Goal: Transaction & Acquisition: Purchase product/service

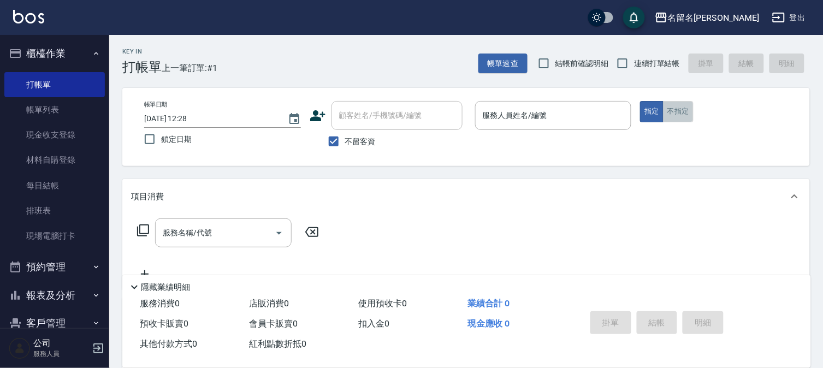
click at [675, 117] on button "不指定" at bounding box center [678, 111] width 31 height 21
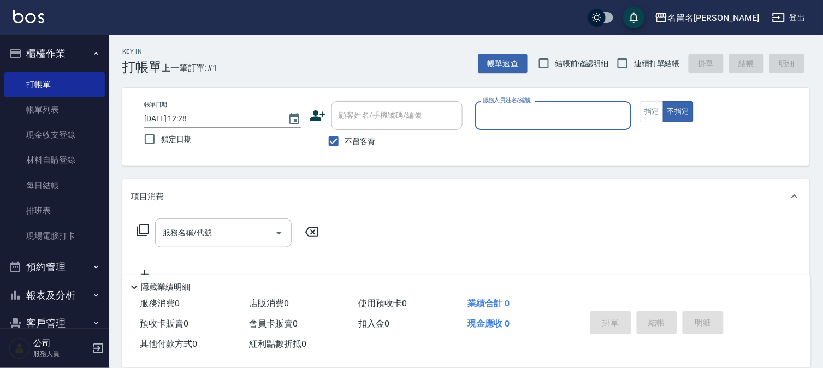
click at [544, 122] on input "服務人員姓名/編號" at bounding box center [553, 115] width 147 height 19
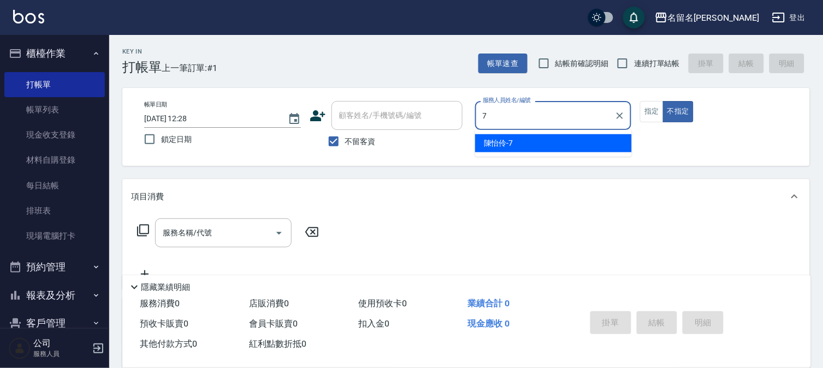
type input "[PERSON_NAME]-7"
type button "false"
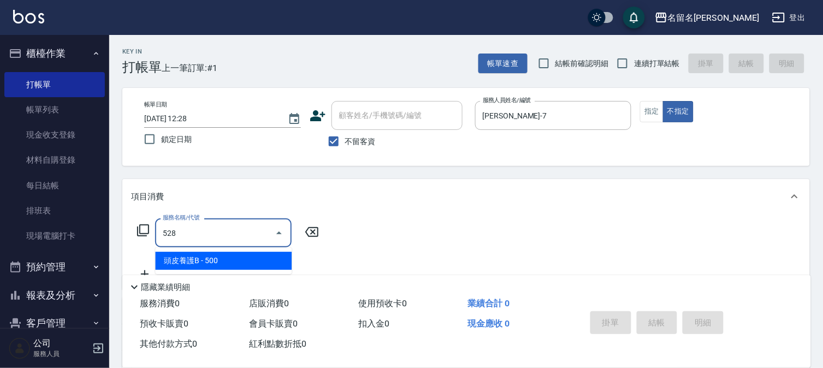
type input "頭皮養護B(528)"
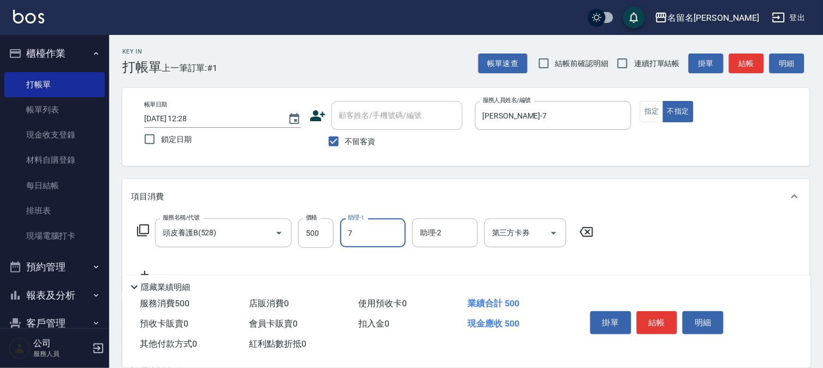
type input "[PERSON_NAME]-7"
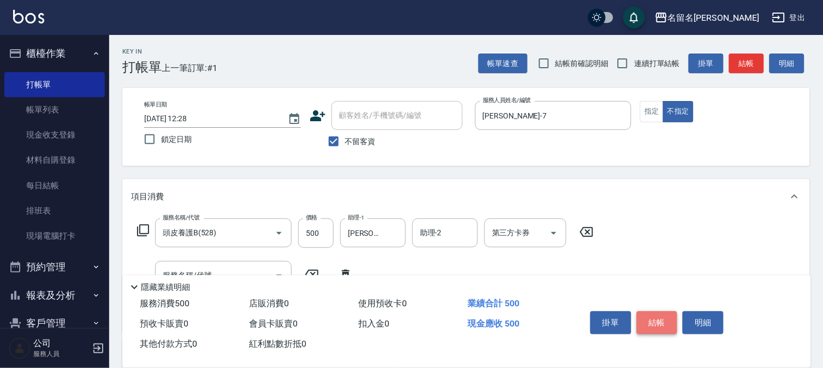
click at [650, 323] on button "結帳" at bounding box center [657, 322] width 41 height 23
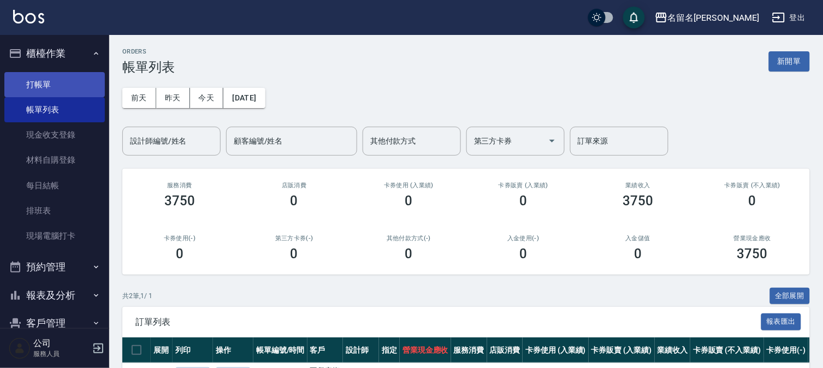
click at [75, 79] on link "打帳單" at bounding box center [54, 84] width 100 height 25
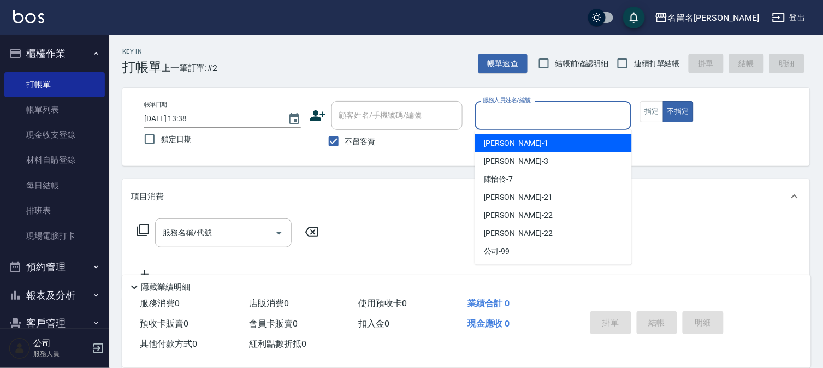
drag, startPoint x: 567, startPoint y: 111, endPoint x: 647, endPoint y: 133, distance: 83.0
click at [568, 112] on input "服務人員姓名/編號" at bounding box center [553, 115] width 147 height 19
type input "[PERSON_NAME]-7"
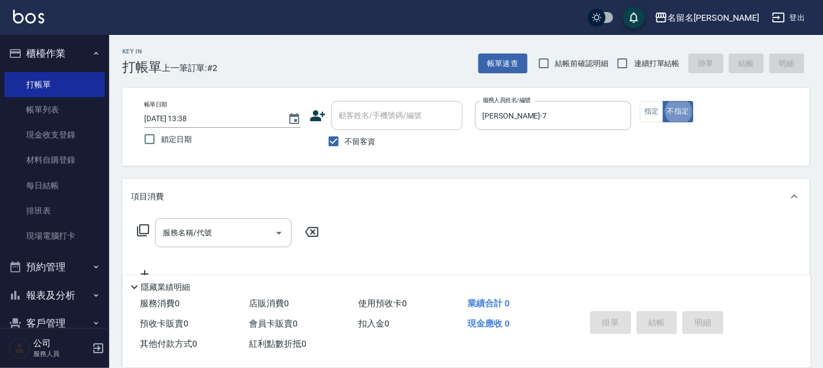
type button "false"
click at [659, 112] on button "指定" at bounding box center [651, 111] width 23 height 21
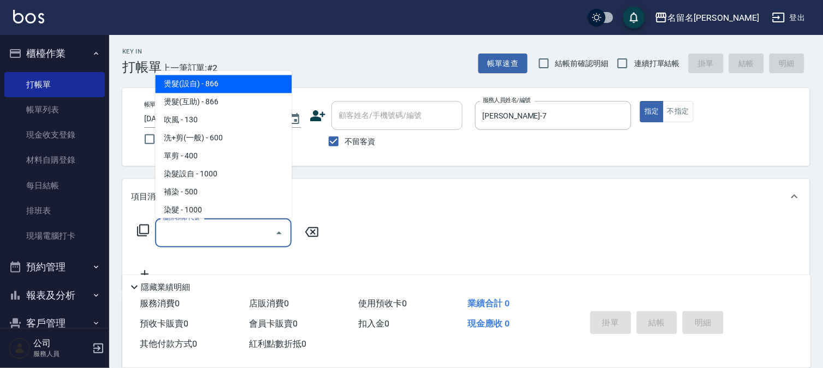
click at [225, 233] on input "服務名稱/代號" at bounding box center [215, 232] width 110 height 19
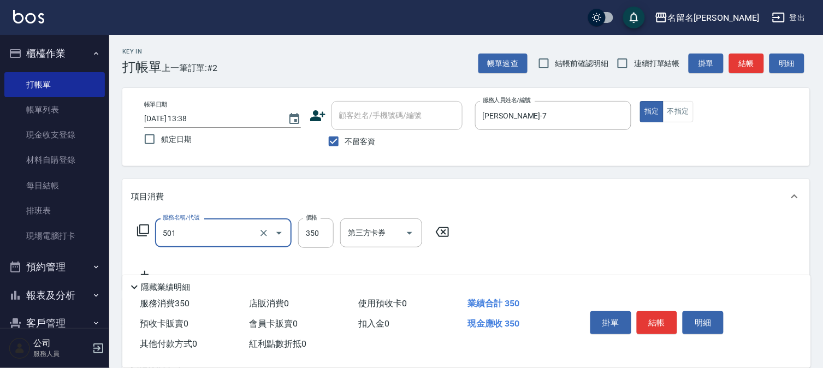
type input "P.S洗髮(501)"
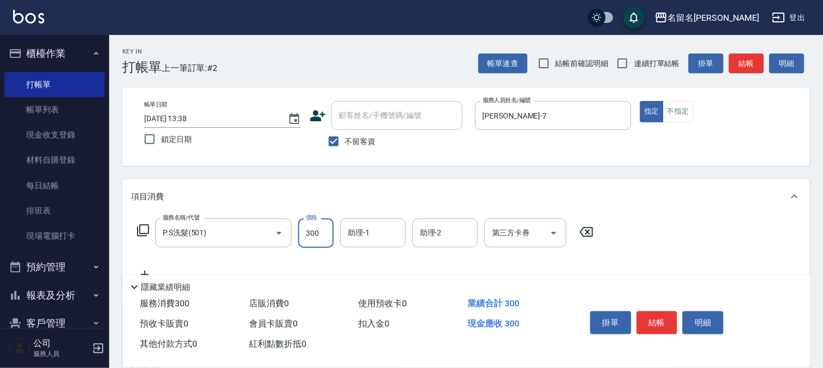
type input "300"
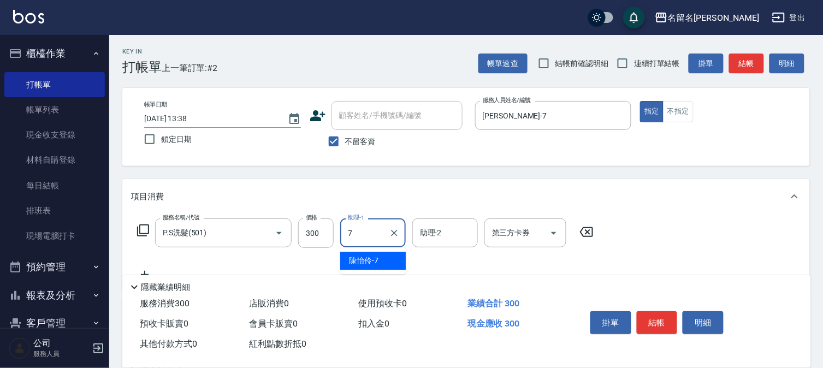
type input "[PERSON_NAME]-7"
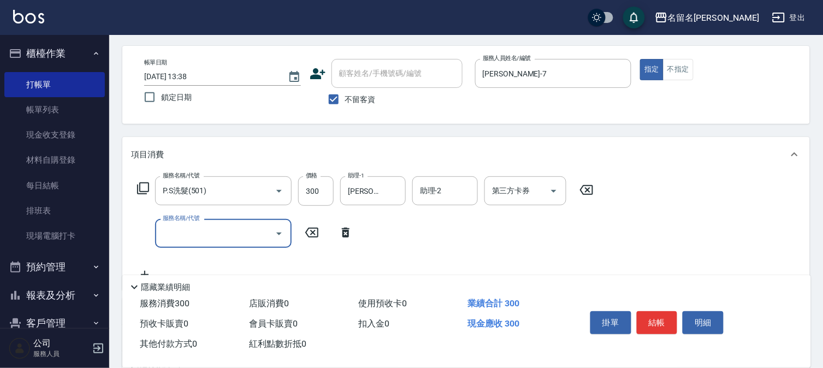
scroll to position [61, 0]
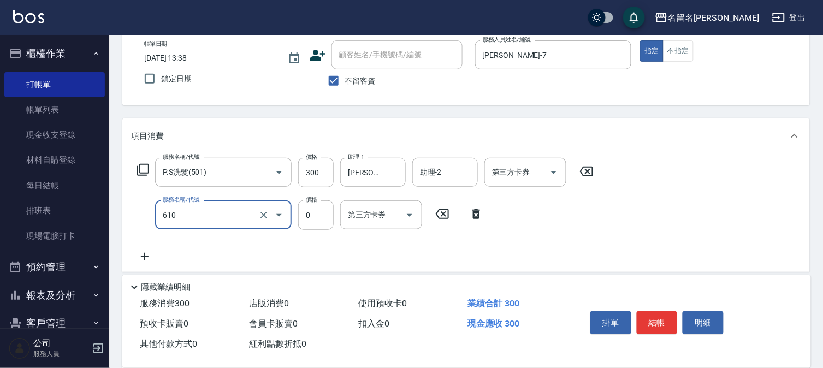
type input "新雪海微酸卡卷免費(610)"
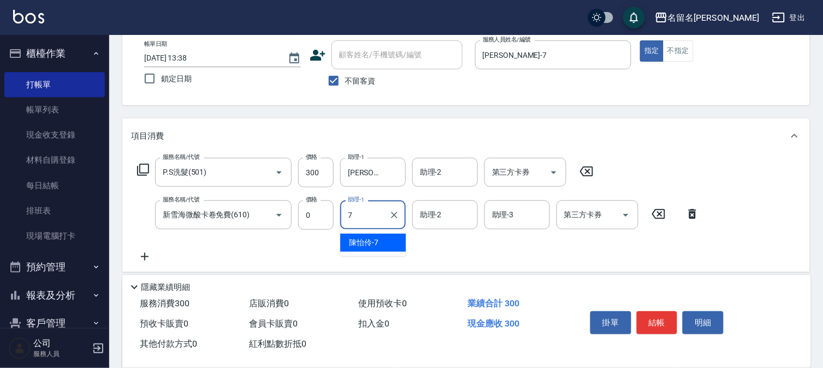
type input "[PERSON_NAME]-7"
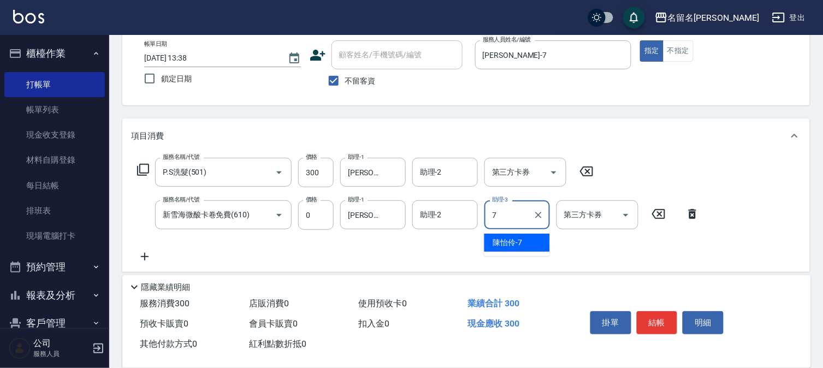
type input "[PERSON_NAME]-7"
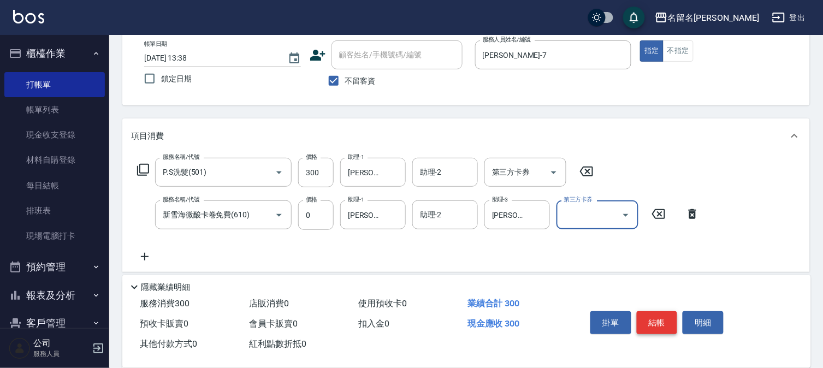
click at [673, 317] on button "結帳" at bounding box center [657, 322] width 41 height 23
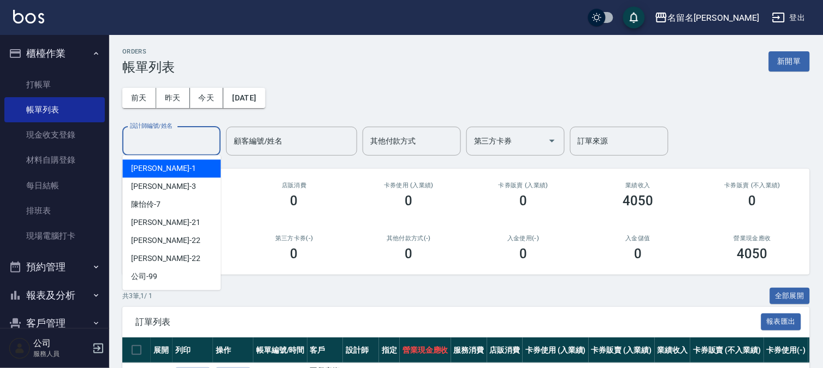
click at [176, 142] on input "設計師編號/姓名" at bounding box center [171, 141] width 88 height 19
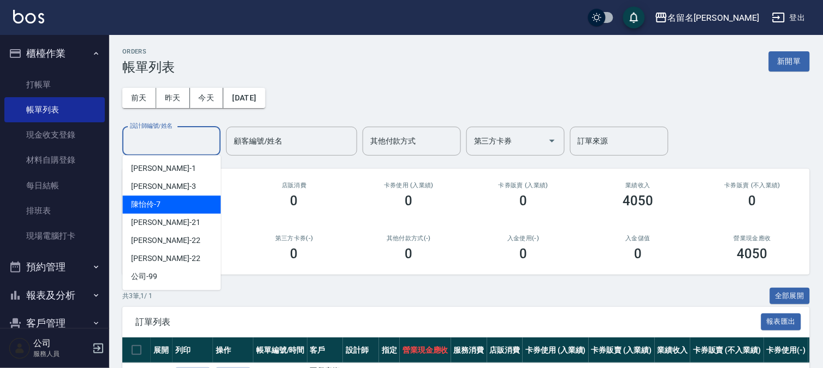
click at [195, 202] on div "[PERSON_NAME]-7" at bounding box center [171, 204] width 98 height 18
type input "[PERSON_NAME]-7"
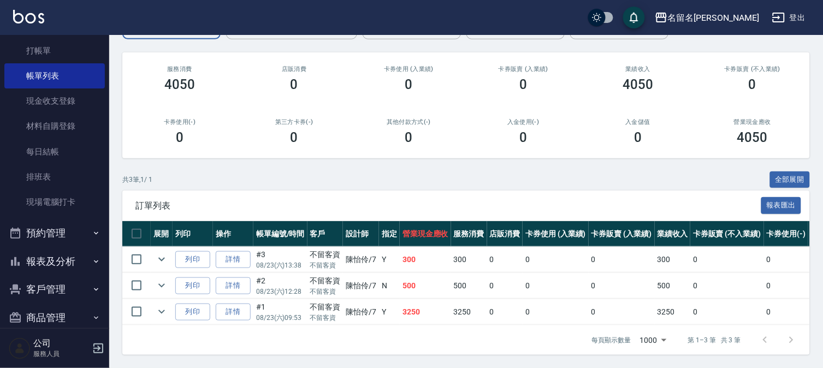
scroll to position [50, 0]
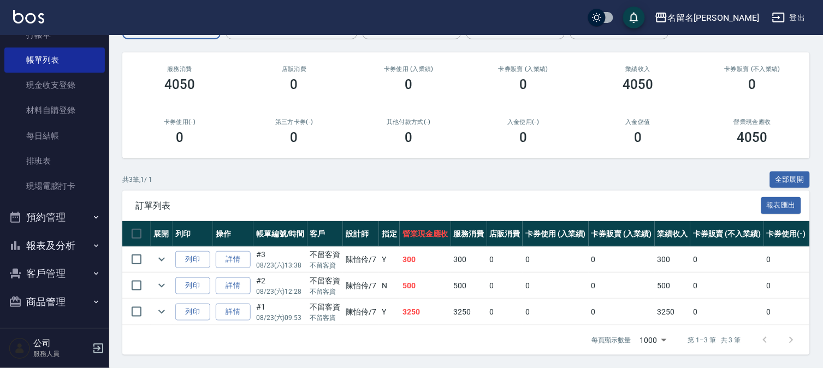
click at [59, 247] on button "報表及分析" at bounding box center [54, 245] width 100 height 28
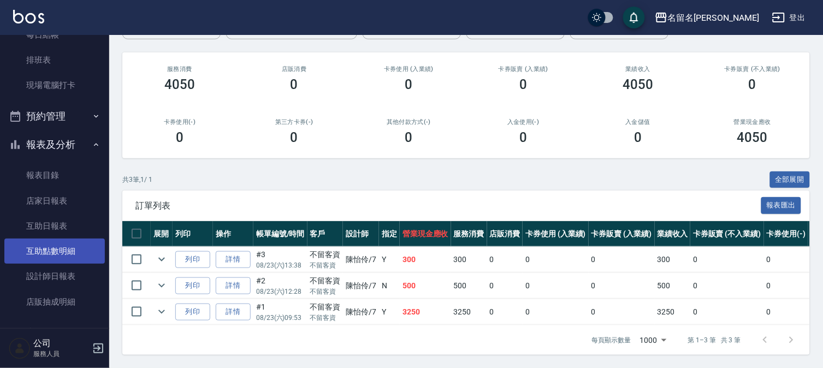
scroll to position [171, 0]
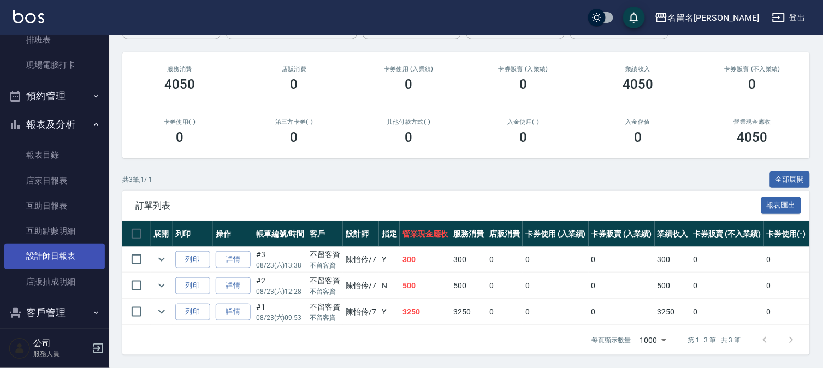
click at [77, 258] on link "設計師日報表" at bounding box center [54, 255] width 100 height 25
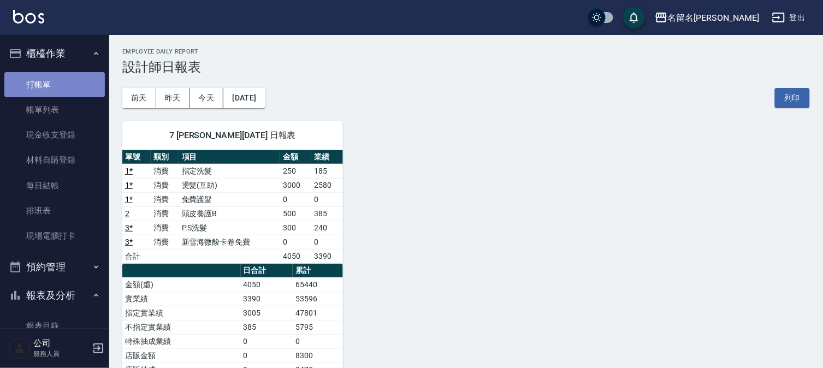
click at [74, 82] on link "打帳單" at bounding box center [54, 84] width 100 height 25
